Goal: Task Accomplishment & Management: Complete application form

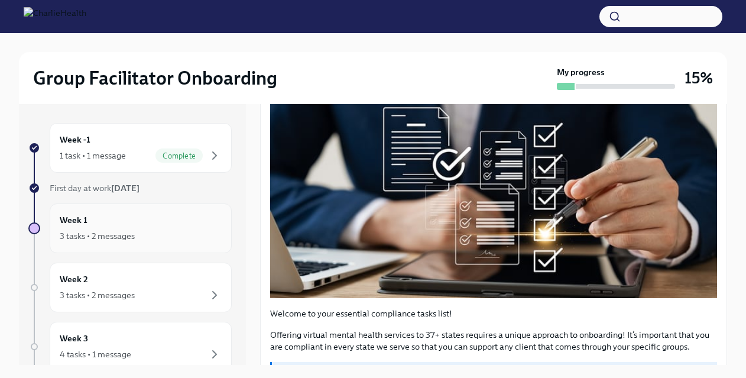
click at [112, 231] on div "3 tasks • 2 messages" at bounding box center [97, 236] width 75 height 12
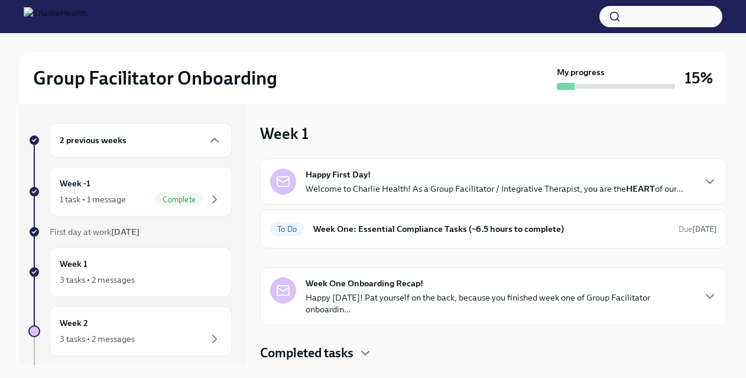
scroll to position [25, 0]
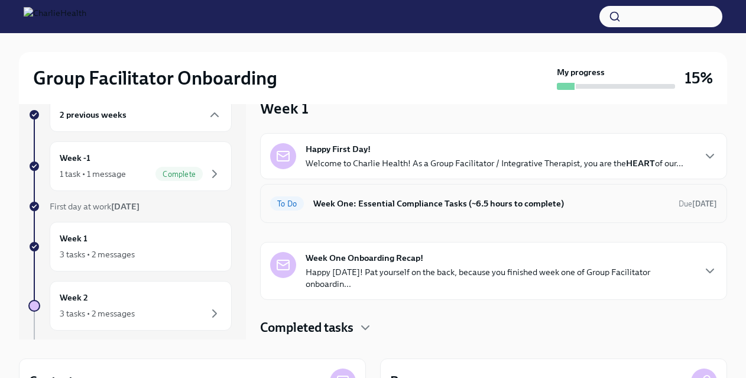
click at [430, 204] on h6 "Week One: Essential Compliance Tasks (~6.5 hours to complete)" at bounding box center [491, 203] width 356 height 13
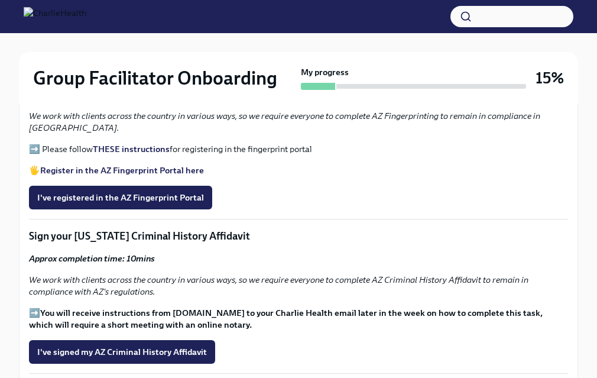
scroll to position [1331, 0]
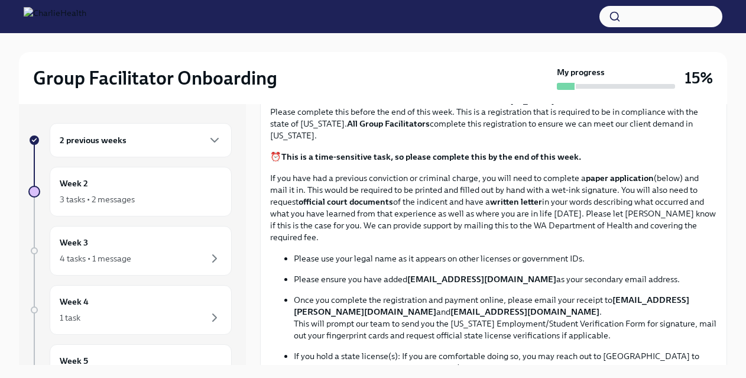
scroll to position [527, 0]
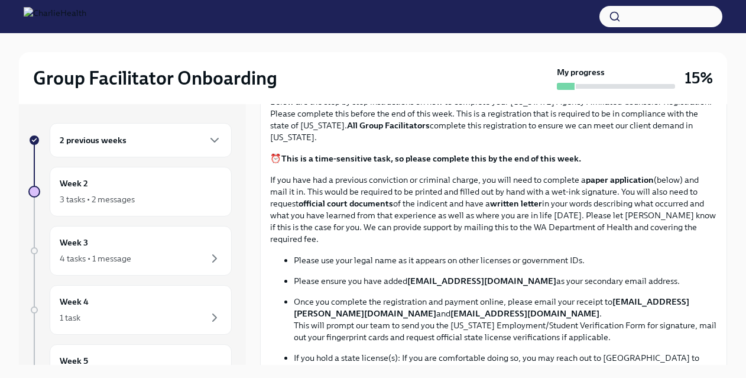
click at [329, 306] on p "Once you complete the registration and payment online, please email your receip…" at bounding box center [505, 319] width 423 height 47
click at [345, 159] on strong "This is a time-sensitive task, so please complete this by the end of this week." at bounding box center [431, 158] width 300 height 11
click at [345, 158] on strong "This is a time-sensitive task, so please complete this by the end of this week." at bounding box center [431, 158] width 300 height 11
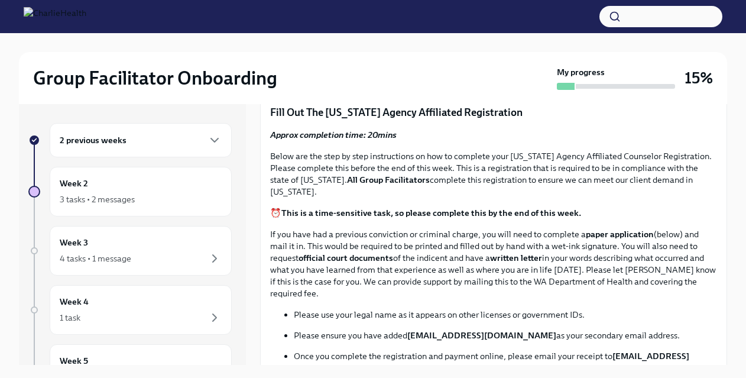
scroll to position [472, 0]
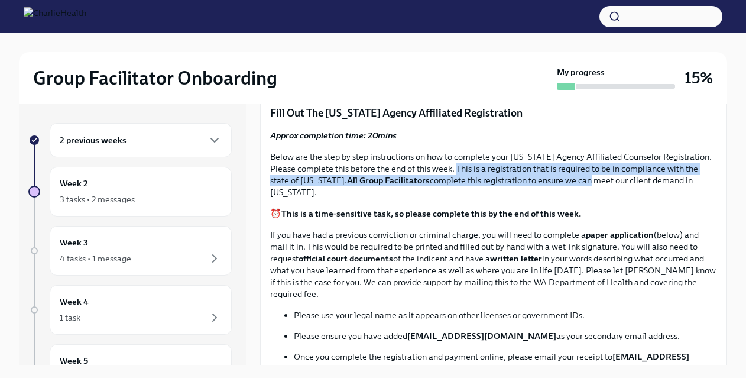
drag, startPoint x: 456, startPoint y: 167, endPoint x: 569, endPoint y: 177, distance: 113.3
click at [569, 179] on p "Below are the step by step instructions on how to complete your Washington Agen…" at bounding box center [493, 174] width 447 height 47
click at [569, 177] on p "Below are the step by step instructions on how to complete your Washington Agen…" at bounding box center [493, 174] width 447 height 47
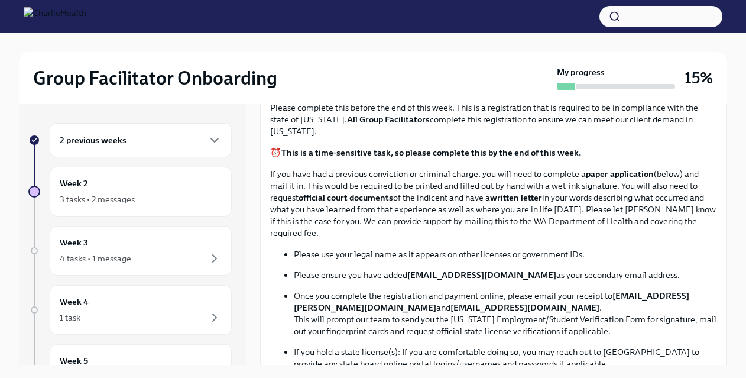
scroll to position [532, 0]
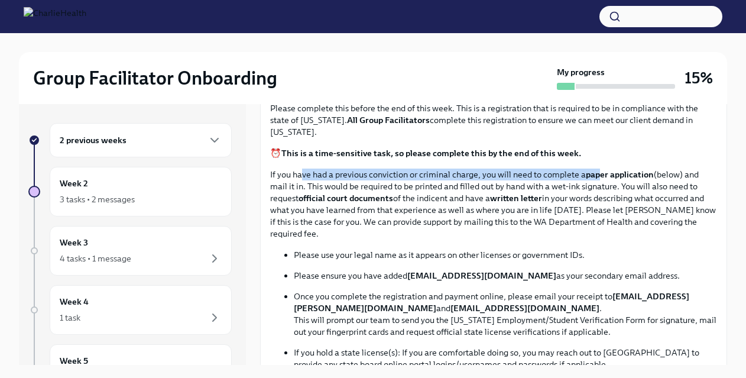
drag, startPoint x: 303, startPoint y: 172, endPoint x: 599, endPoint y: 170, distance: 296.2
click at [599, 171] on p "If you have had a previous conviction or criminal charge, you will need to comp…" at bounding box center [493, 203] width 447 height 71
click at [599, 170] on strong "paper application" at bounding box center [620, 174] width 68 height 11
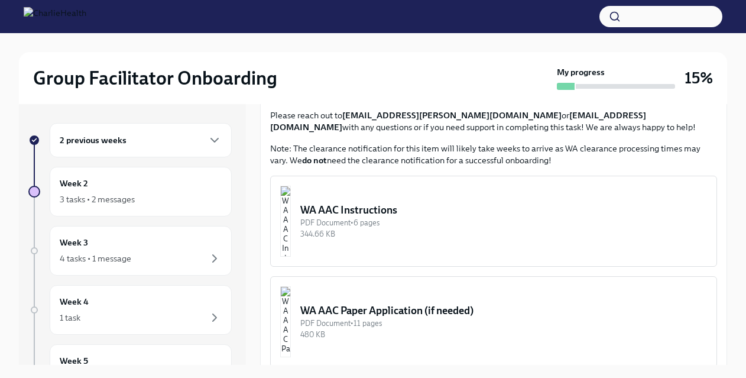
scroll to position [859, 0]
click at [445, 214] on div "WA AAC Instructions" at bounding box center [503, 209] width 407 height 14
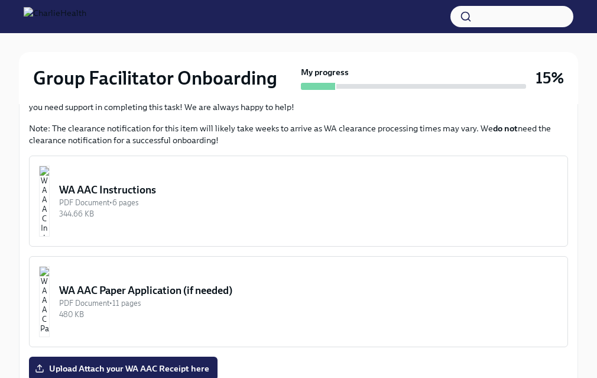
scroll to position [964, 0]
click at [206, 195] on div "WA AAC Instructions" at bounding box center [308, 190] width 499 height 14
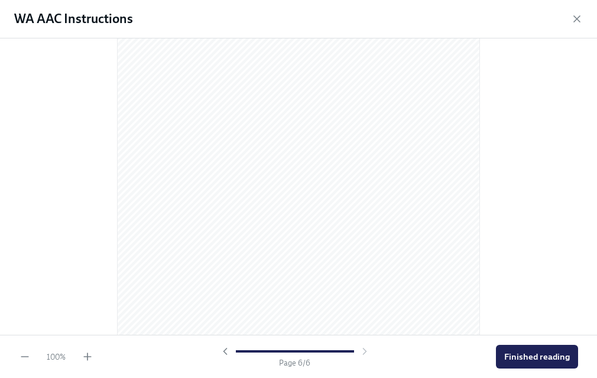
scroll to position [2586, 0]
click at [523, 352] on span "Finished reading" at bounding box center [537, 357] width 66 height 12
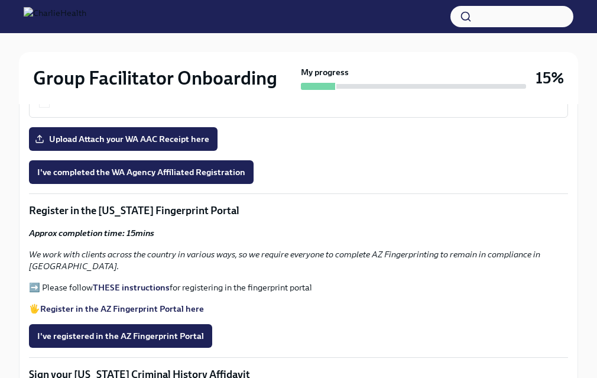
scroll to position [1192, 0]
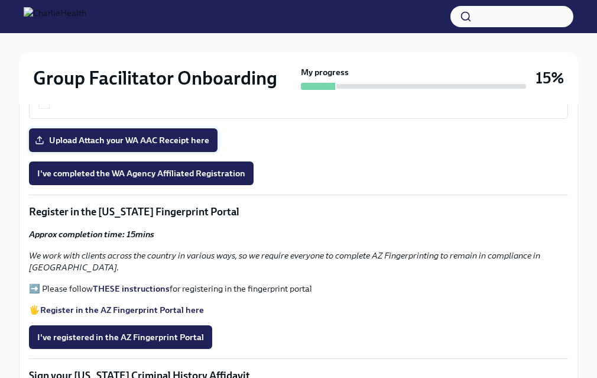
click at [158, 142] on span "Upload Attach your WA AAC Receipt here" at bounding box center [123, 140] width 172 height 12
click at [0, 0] on input "Upload Attach your WA AAC Receipt here" at bounding box center [0, 0] width 0 height 0
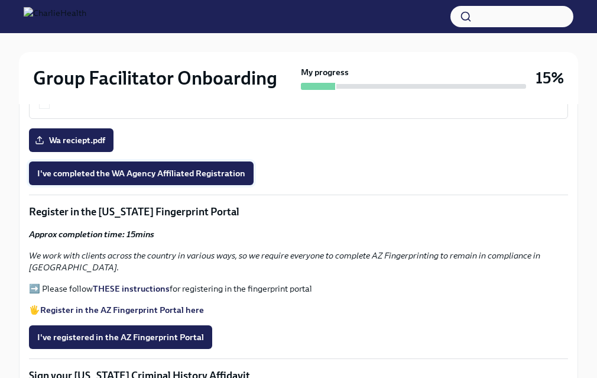
click at [183, 180] on button "I've completed the WA Agency Affiliated Registration" at bounding box center [141, 173] width 225 height 24
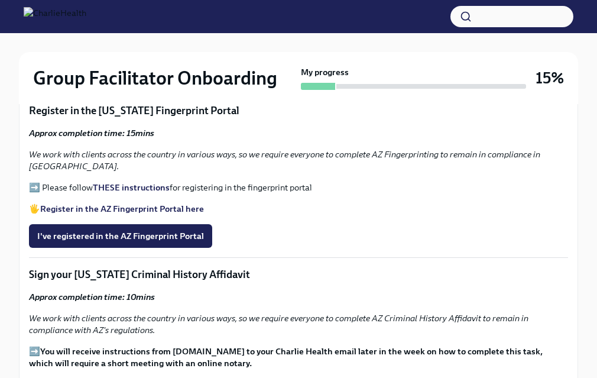
scroll to position [1294, 0]
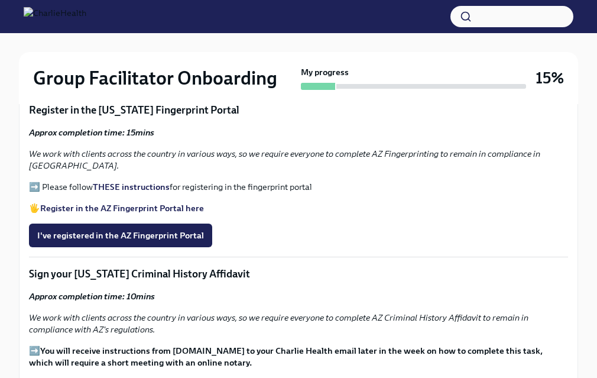
click at [137, 181] on strong "THESE instructions" at bounding box center [131, 186] width 77 height 11
click at [140, 229] on span "I've registered in the AZ Fingerprint Portal" at bounding box center [120, 235] width 167 height 12
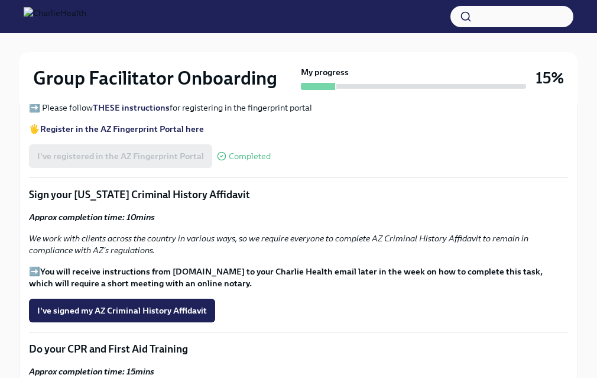
scroll to position [1397, 0]
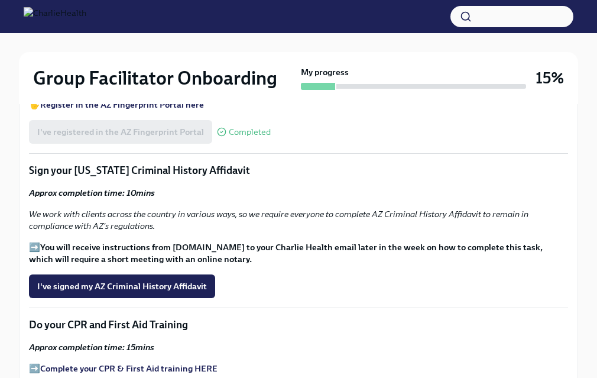
click at [142, 215] on em "We work with clients across the country in various ways, so we require everyone…" at bounding box center [279, 220] width 500 height 22
click at [120, 280] on span "I've signed my AZ Criminal History Affidavit" at bounding box center [122, 286] width 170 height 12
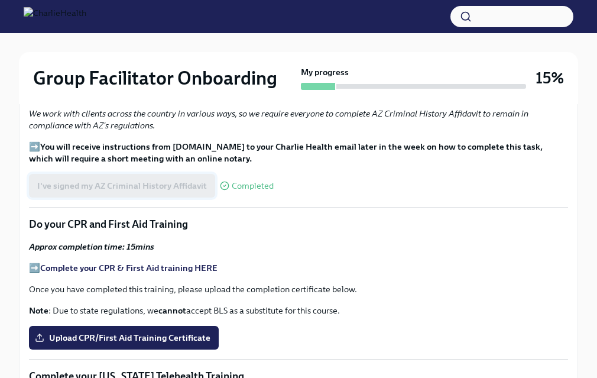
scroll to position [1503, 0]
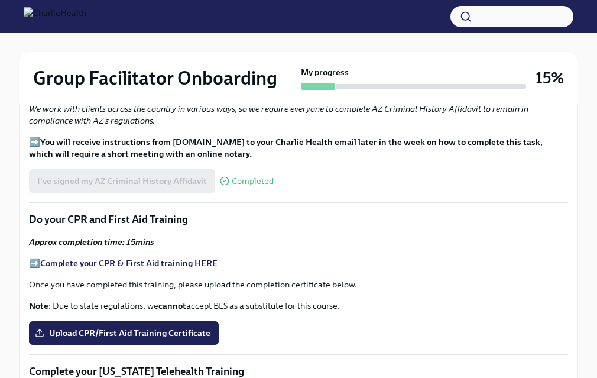
click at [177, 258] on strong "Complete your CPR & First Aid training HERE" at bounding box center [128, 263] width 177 height 11
click at [118, 327] on span "Upload CPR/First Aid Training Certificate" at bounding box center [123, 333] width 173 height 12
click at [0, 0] on input "Upload CPR/First Aid Training Certificate" at bounding box center [0, 0] width 0 height 0
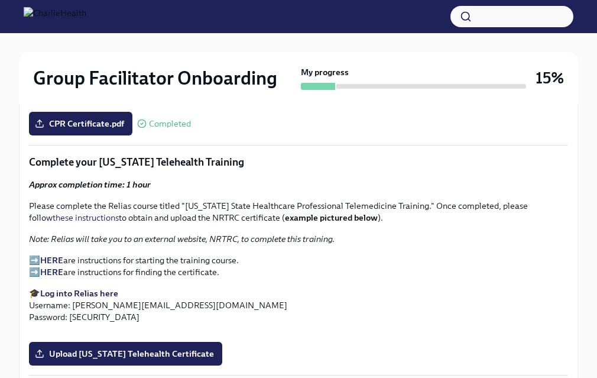
scroll to position [1715, 0]
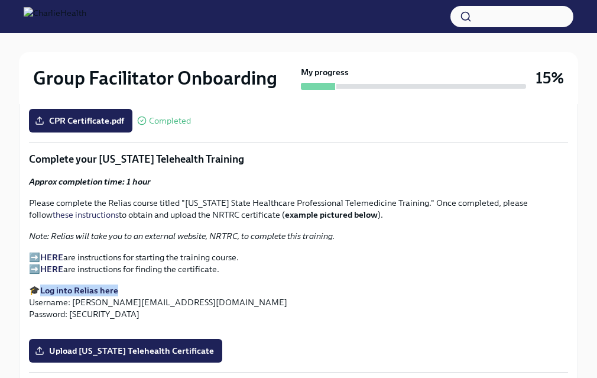
click at [59, 252] on strong "HERE" at bounding box center [51, 257] width 23 height 11
